Goal: Use online tool/utility: Utilize a website feature to perform a specific function

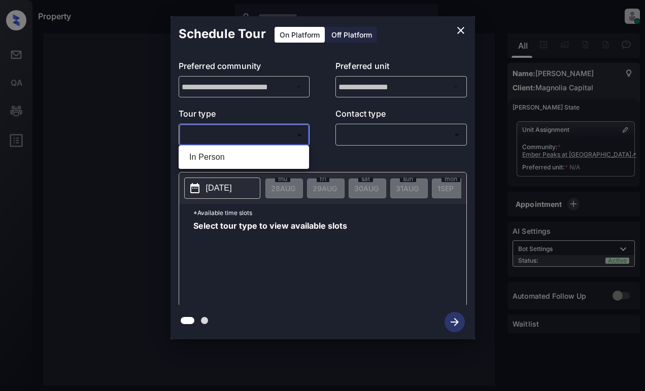
click at [220, 130] on body "**********" at bounding box center [322, 195] width 645 height 391
click at [245, 150] on li "In Person" at bounding box center [243, 157] width 125 height 18
type input "********"
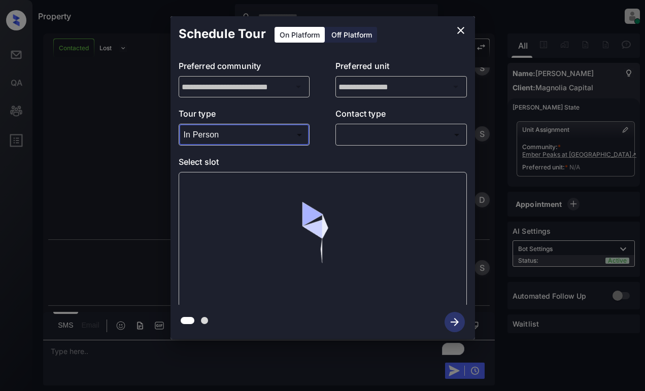
scroll to position [928, 0]
click at [238, 136] on body "Property [PERSON_NAME] Online Set yourself offline Set yourself on break Profil…" at bounding box center [322, 195] width 645 height 391
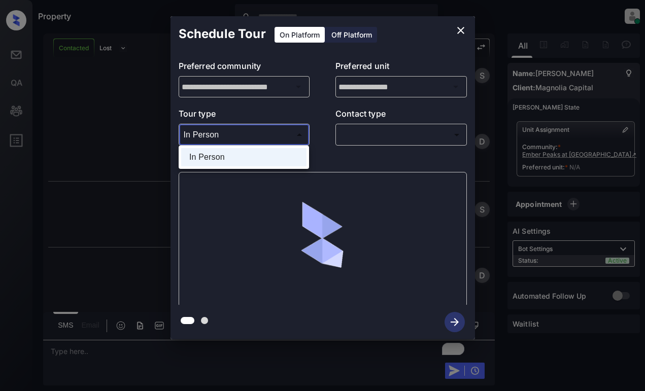
click at [460, 29] on div at bounding box center [322, 195] width 645 height 391
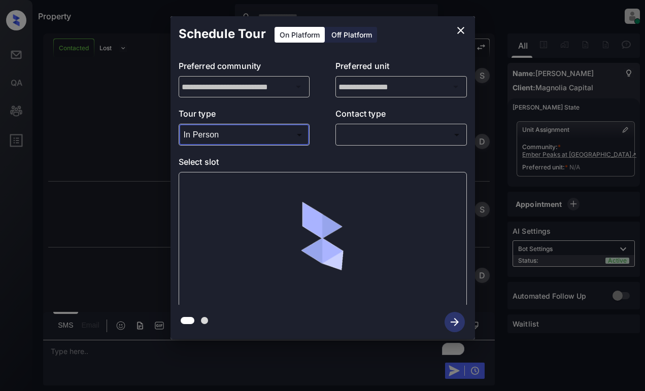
click at [458, 32] on icon "close" at bounding box center [461, 30] width 12 height 12
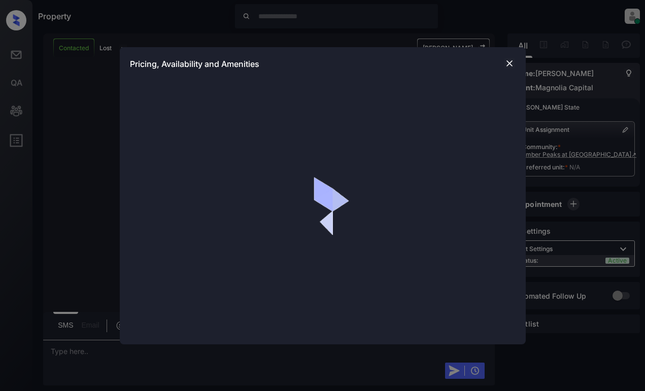
scroll to position [1268, 0]
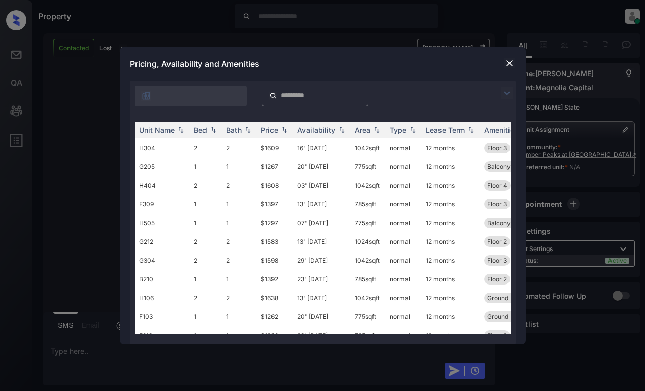
click at [503, 94] on img at bounding box center [507, 93] width 12 height 12
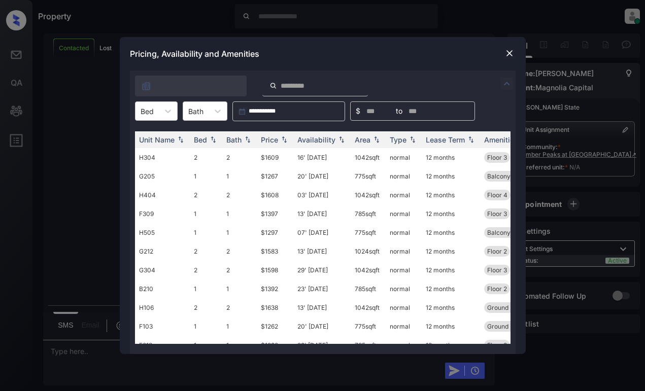
scroll to position [1334, 0]
click at [161, 110] on div at bounding box center [168, 111] width 18 height 18
click at [154, 137] on div "1" at bounding box center [156, 136] width 43 height 18
click at [336, 142] on img at bounding box center [341, 139] width 10 height 7
click at [336, 142] on img at bounding box center [341, 140] width 10 height 8
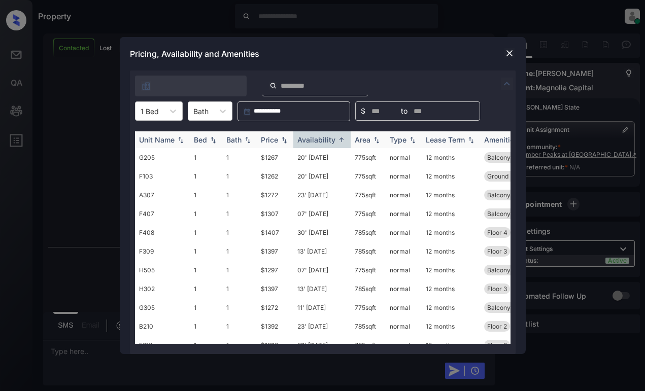
click at [336, 142] on img at bounding box center [341, 140] width 10 height 8
click at [336, 142] on img at bounding box center [341, 139] width 10 height 7
click at [266, 140] on div "Price" at bounding box center [269, 139] width 17 height 9
click at [265, 140] on div "Price" at bounding box center [269, 139] width 17 height 9
click at [284, 157] on td "$1262" at bounding box center [275, 157] width 37 height 19
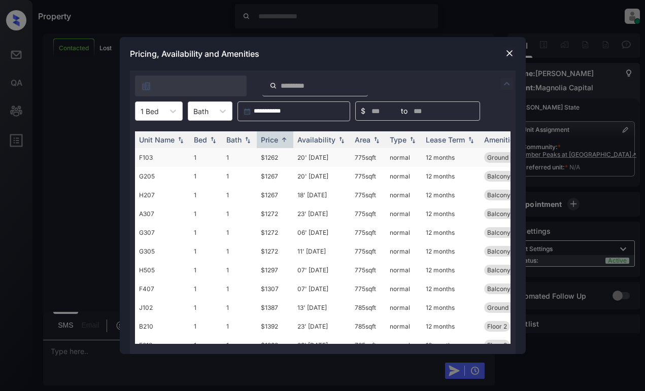
click at [284, 157] on td "$1262" at bounding box center [275, 157] width 37 height 19
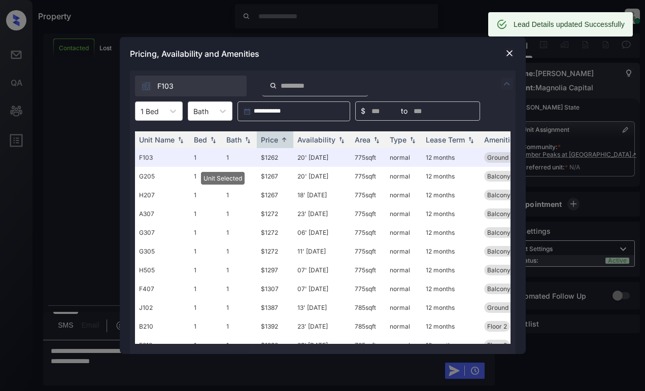
scroll to position [1471, 0]
click at [505, 53] on img at bounding box center [509, 53] width 10 height 10
